Goal: Task Accomplishment & Management: Manage account settings

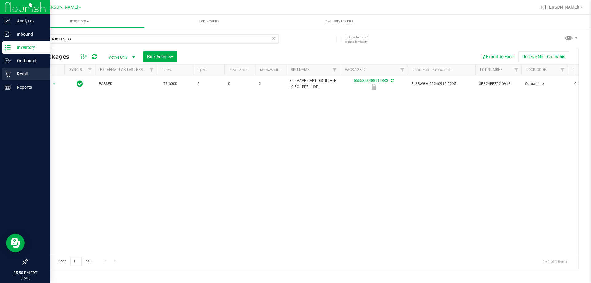
click at [6, 71] on icon at bounding box center [8, 74] width 6 height 6
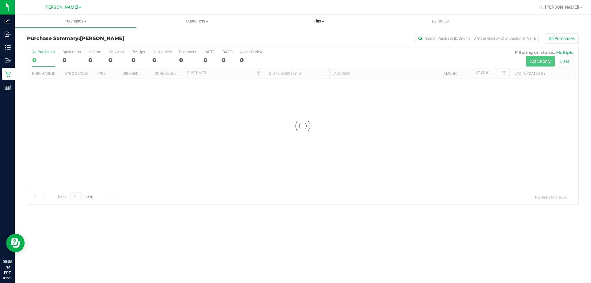
click at [321, 21] on span "Tills" at bounding box center [318, 21] width 121 height 6
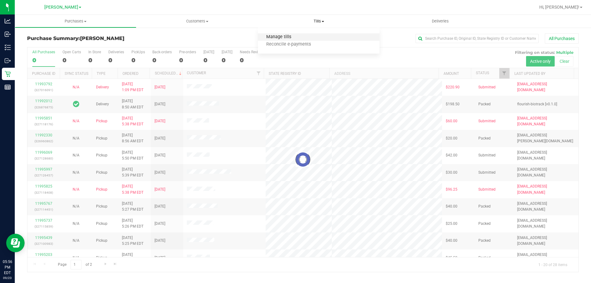
click at [272, 36] on span "Manage tills" at bounding box center [279, 36] width 42 height 5
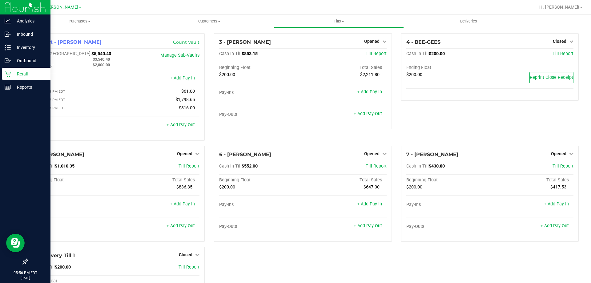
click at [16, 76] on p "Retail" at bounding box center [29, 73] width 37 height 7
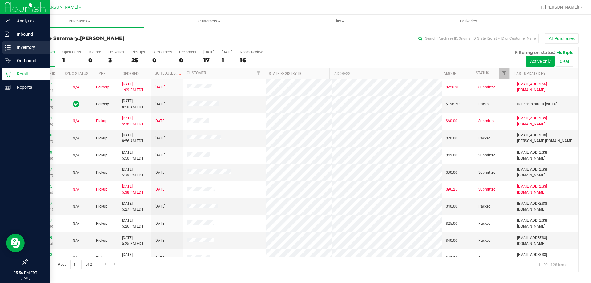
click at [24, 46] on p "Inventory" at bounding box center [29, 47] width 37 height 7
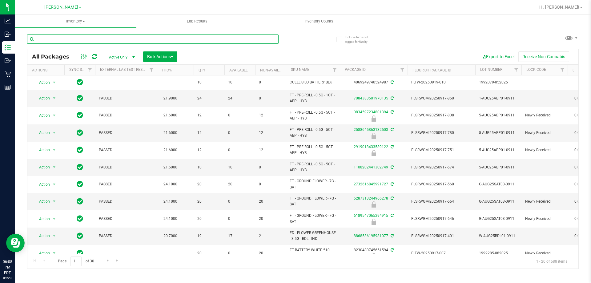
click at [244, 38] on input "text" at bounding box center [152, 38] width 251 height 9
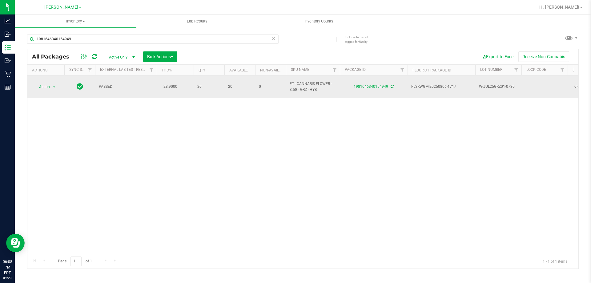
drag, startPoint x: 319, startPoint y: 85, endPoint x: 290, endPoint y: 80, distance: 29.3
click at [290, 81] on span "FT - CANNABIS FLOWER - 3.5G - GRZ - HYB" at bounding box center [313, 87] width 46 height 12
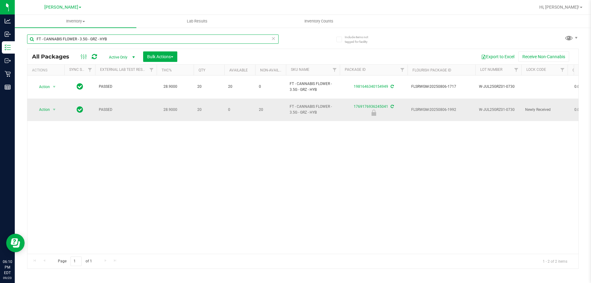
type input "FT - CANNABIS FLOWER - 3.5G - GRZ - HYB"
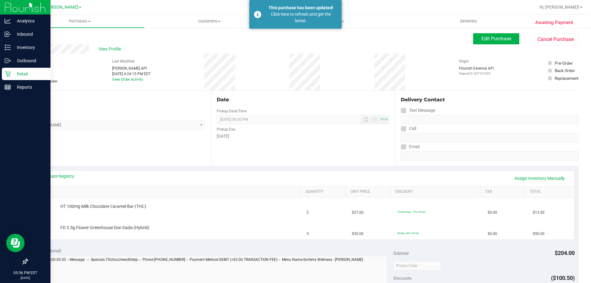
click at [8, 72] on icon at bounding box center [8, 74] width 6 height 6
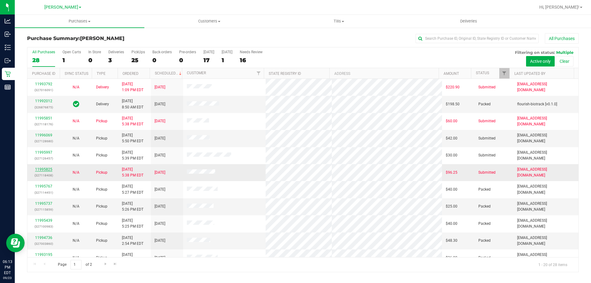
click at [44, 170] on link "11995825" at bounding box center [43, 169] width 17 height 4
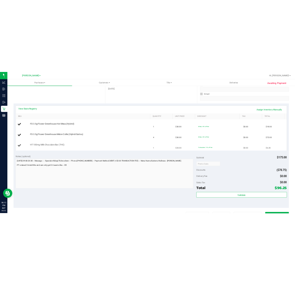
scroll to position [92, 0]
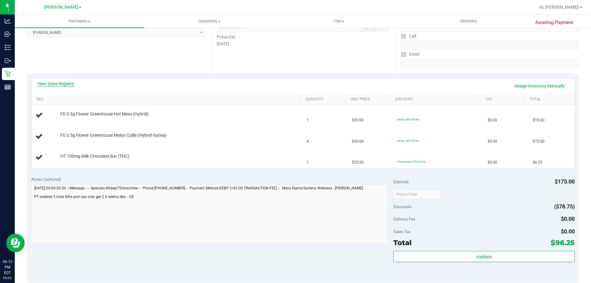
click at [64, 82] on link "View State Registry" at bounding box center [55, 84] width 37 height 6
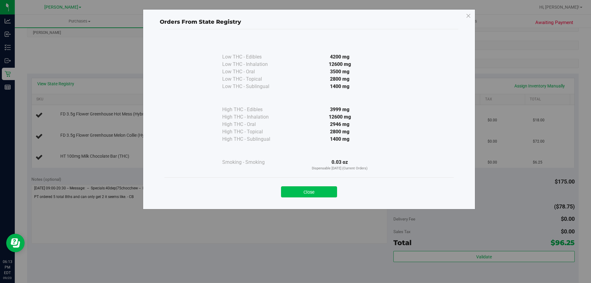
click at [306, 192] on button "Close" at bounding box center [309, 191] width 56 height 11
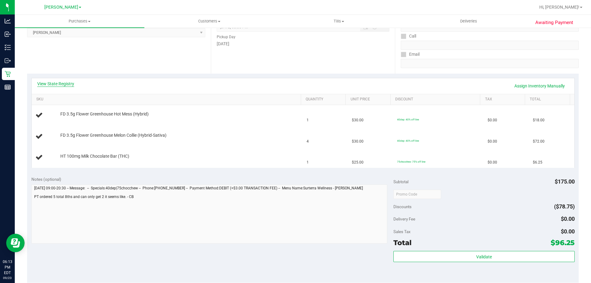
click at [68, 83] on link "View State Registry" at bounding box center [55, 84] width 37 height 6
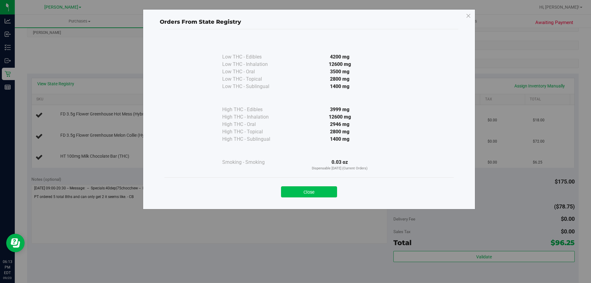
click at [306, 194] on button "Close" at bounding box center [309, 191] width 56 height 11
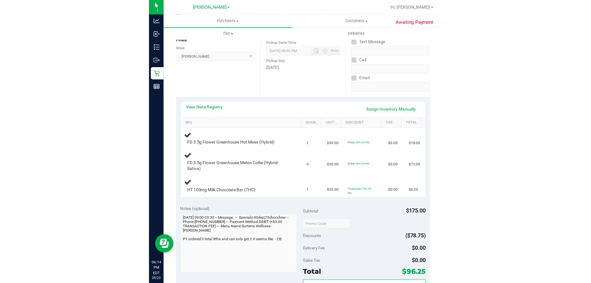
scroll to position [0, 0]
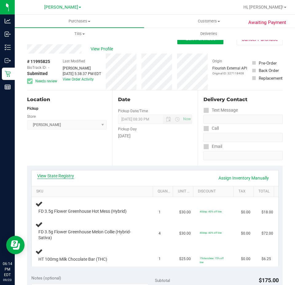
click at [57, 174] on link "View State Registry" at bounding box center [55, 176] width 37 height 6
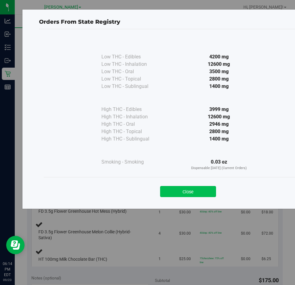
click at [192, 189] on button "Close" at bounding box center [188, 191] width 56 height 11
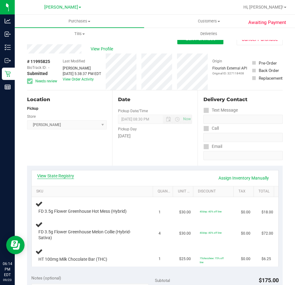
click at [57, 175] on link "View State Registry" at bounding box center [55, 176] width 37 height 6
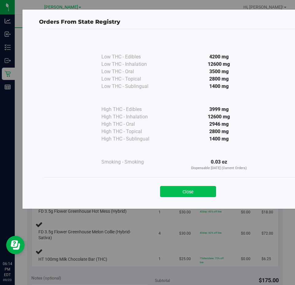
click at [203, 191] on button "Close" at bounding box center [188, 191] width 56 height 11
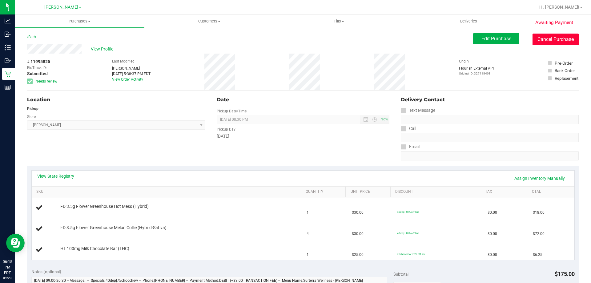
click at [548, 40] on button "Cancel Purchase" at bounding box center [555, 40] width 46 height 12
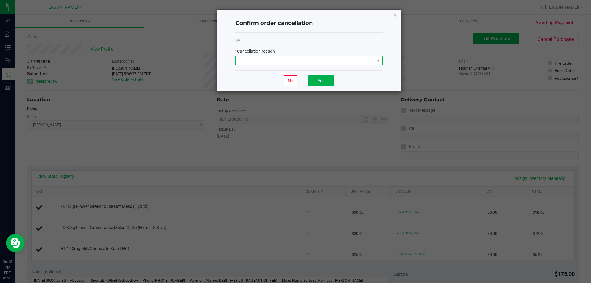
click at [248, 59] on span at bounding box center [305, 60] width 139 height 9
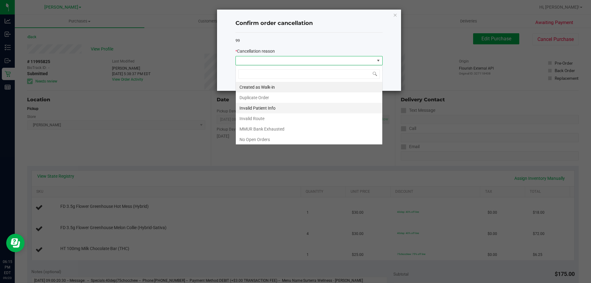
scroll to position [9, 147]
click at [264, 127] on li "MMUR Bank Exhausted" at bounding box center [309, 129] width 146 height 10
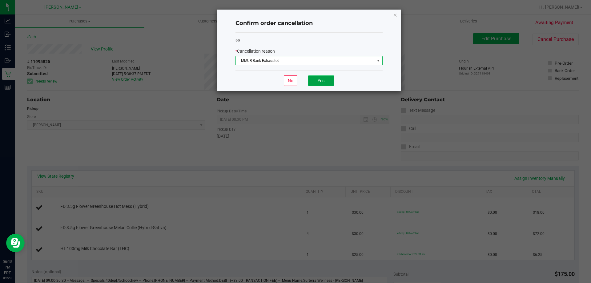
click at [318, 82] on button "Yes" at bounding box center [321, 80] width 26 height 10
